Goal: Task Accomplishment & Management: Manage account settings

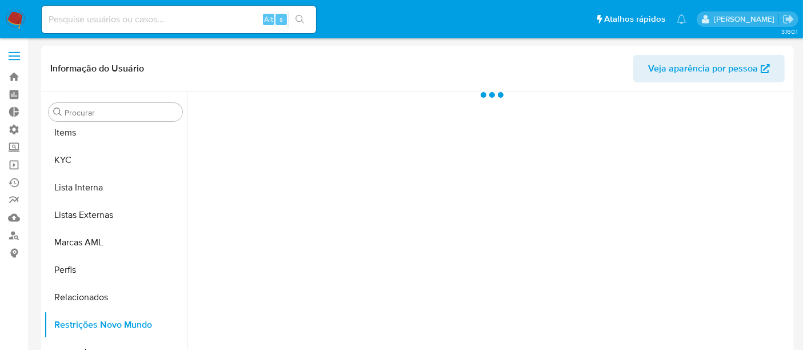
scroll to position [592, 0]
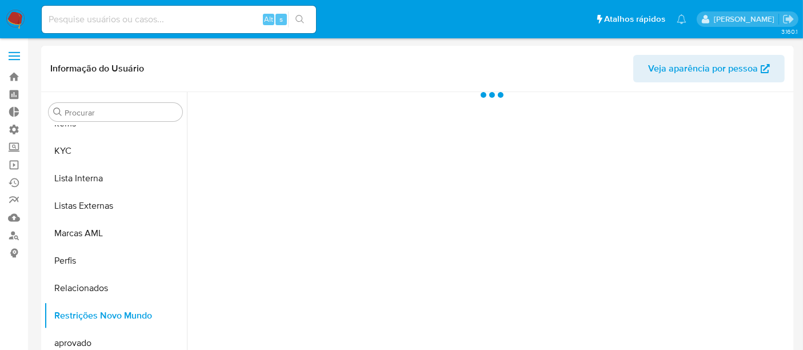
select select "10"
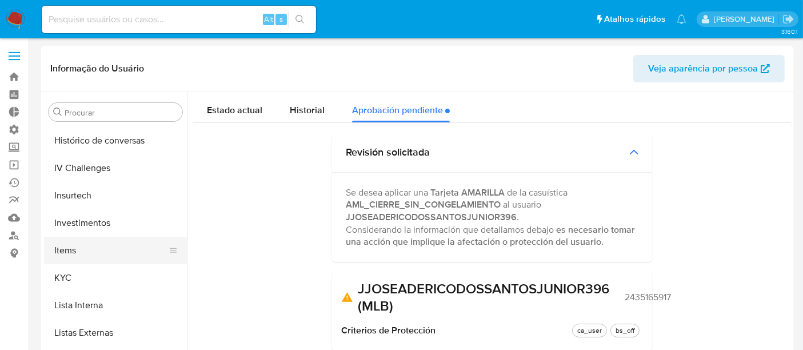
scroll to position [401, 0]
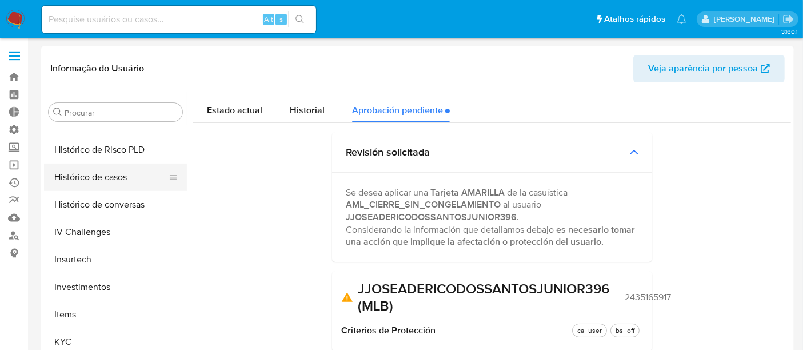
click at [104, 175] on button "Histórico de casos" at bounding box center [111, 176] width 134 height 27
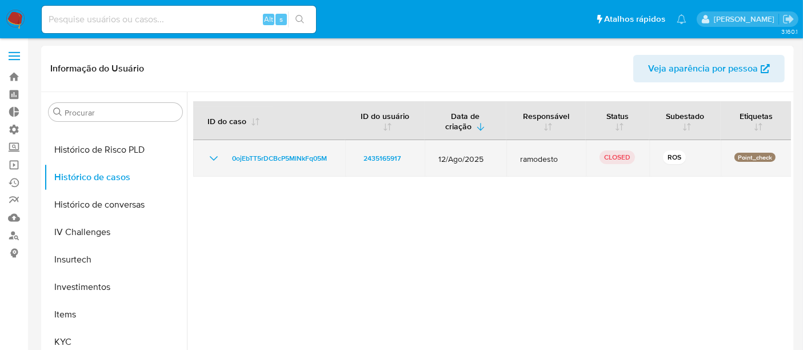
click at [212, 159] on icon "Mostrar/Ocultar" at bounding box center [214, 158] width 8 height 5
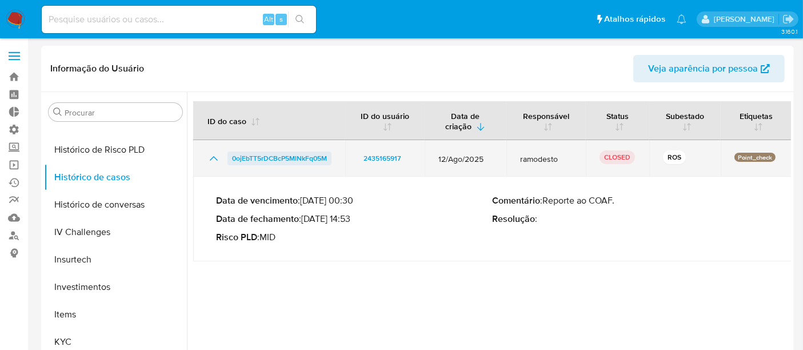
click at [267, 157] on span "0ojEbTT5rDCBcP5MlNkFq05M" at bounding box center [279, 158] width 95 height 14
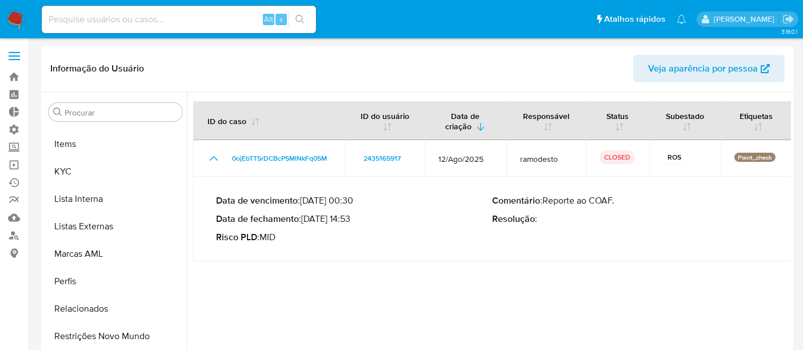
scroll to position [592, 0]
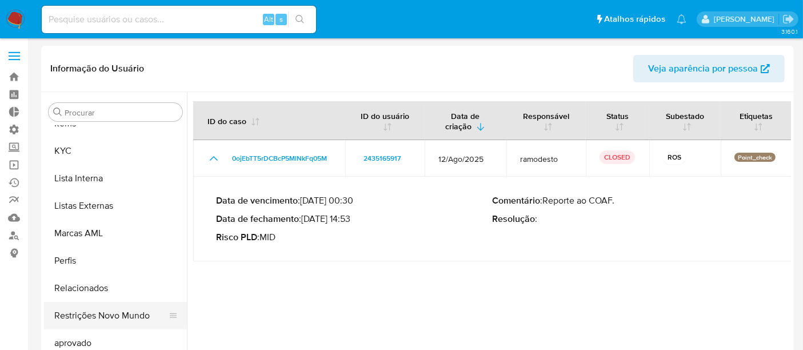
click at [86, 318] on button "Restrições Novo Mundo" at bounding box center [111, 315] width 134 height 27
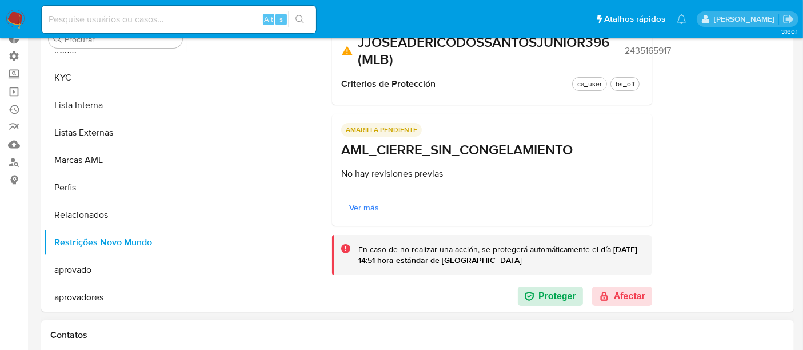
scroll to position [190, 0]
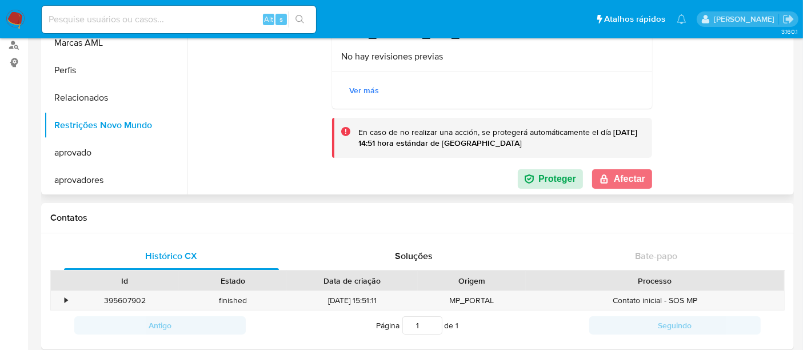
click at [620, 178] on button "Afectar" at bounding box center [622, 178] width 60 height 19
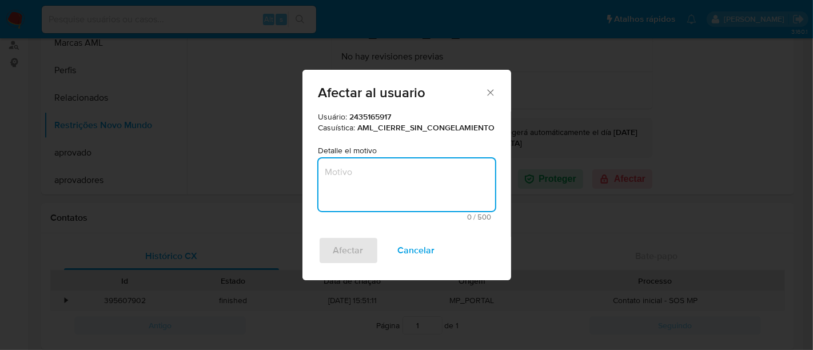
click at [342, 176] on textarea "Motivo" at bounding box center [406, 184] width 177 height 53
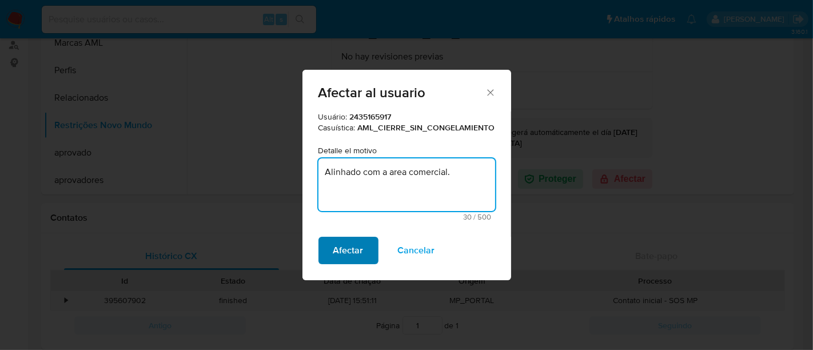
type textarea "Alinhado com a area comercial."
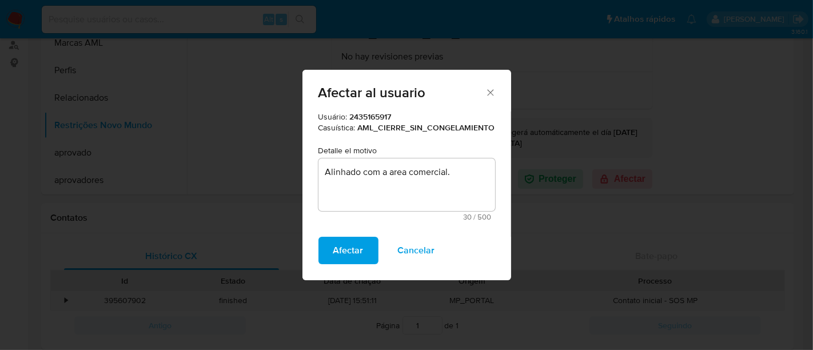
click at [343, 253] on span "Afectar" at bounding box center [348, 250] width 30 height 25
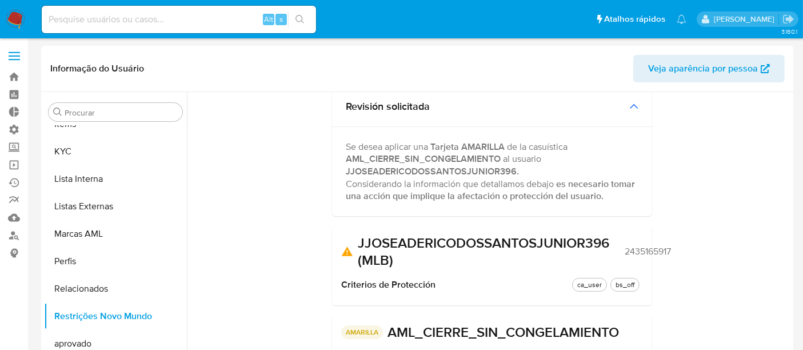
scroll to position [0, 0]
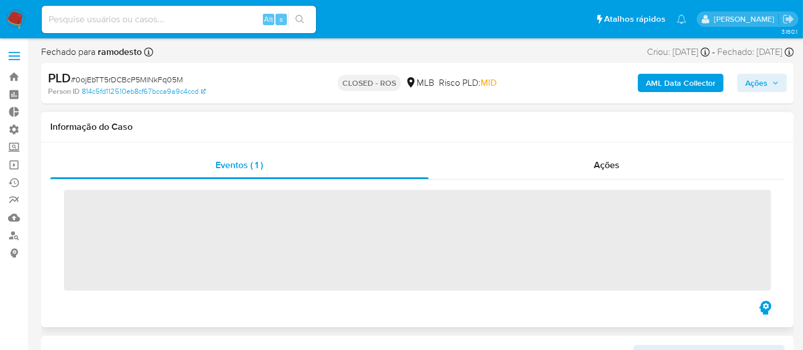
scroll to position [592, 0]
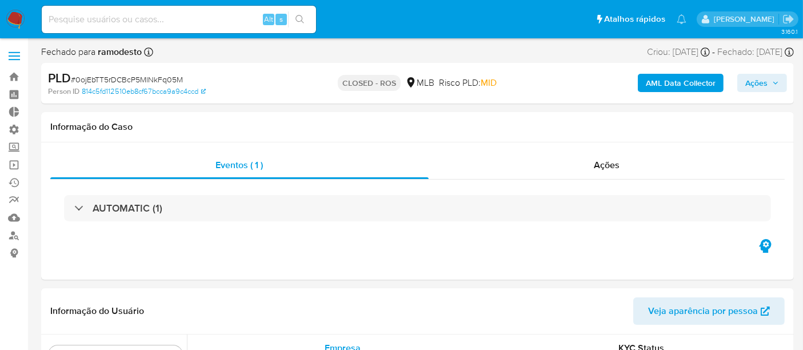
select select "10"
drag, startPoint x: 75, startPoint y: 83, endPoint x: 182, endPoint y: 78, distance: 107.0
click at [182, 78] on span "# 0ojEbTT5rDCBcP5MlNkFq05M" at bounding box center [127, 79] width 112 height 11
copy span "0ojEbTT5rDCBcP5MlNkFq05M"
